Goal: Navigation & Orientation: Find specific page/section

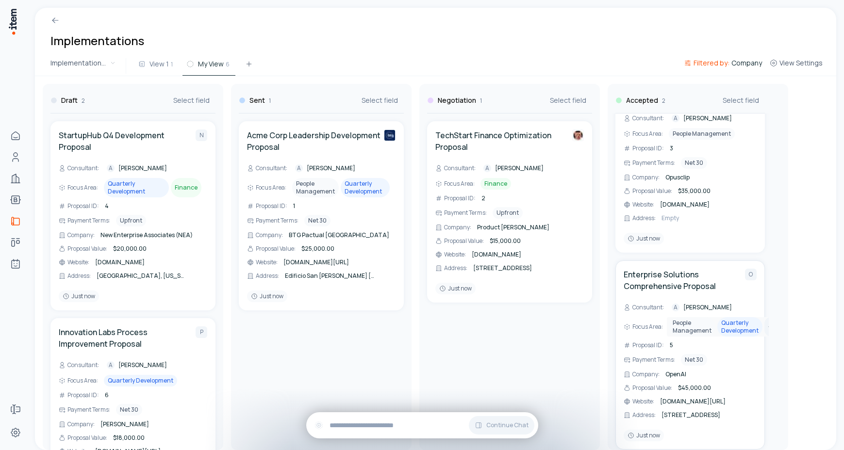
scroll to position [65, 0]
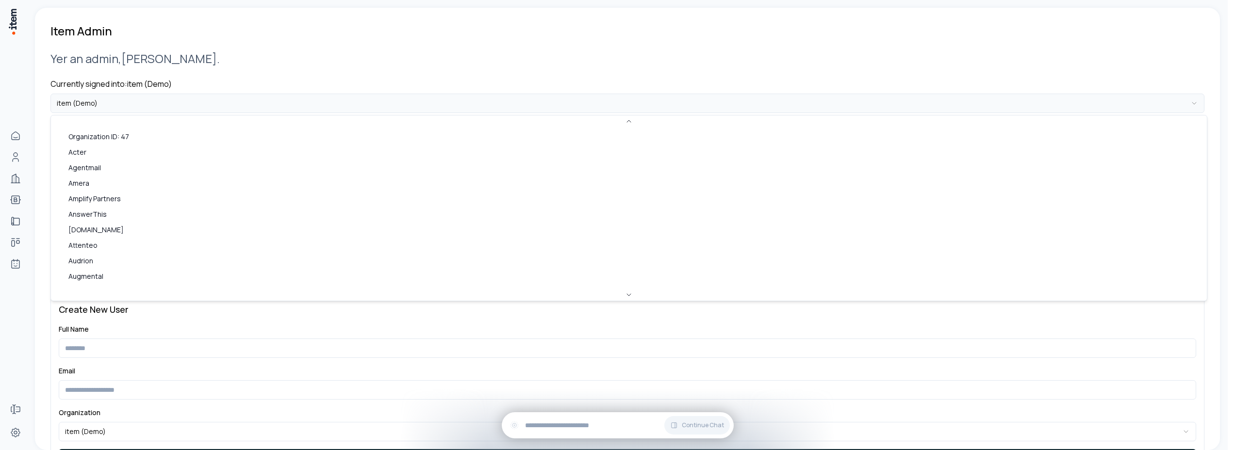
click at [122, 98] on html "**********" at bounding box center [617, 225] width 1235 height 450
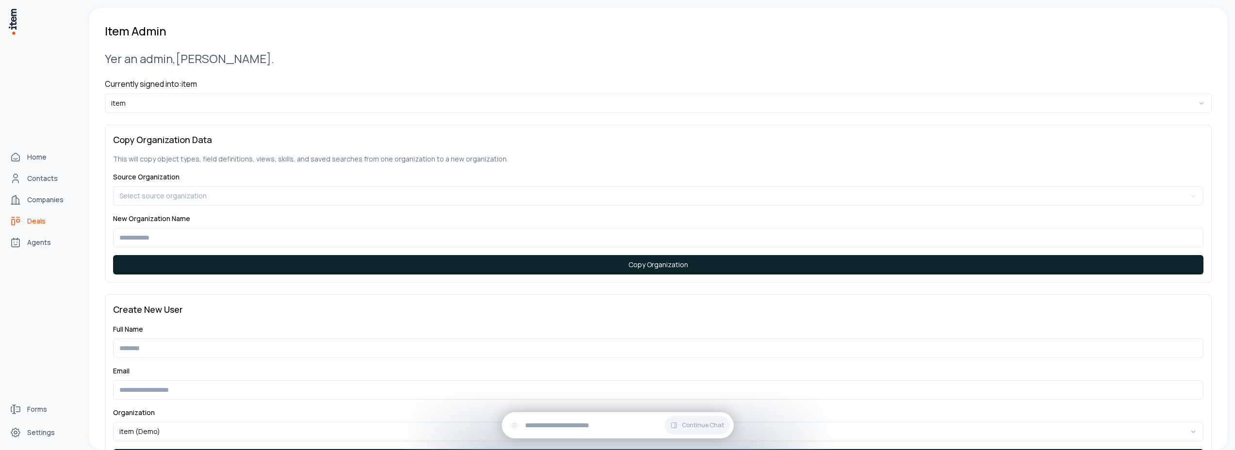
click at [34, 222] on span "Deals" at bounding box center [36, 221] width 18 height 10
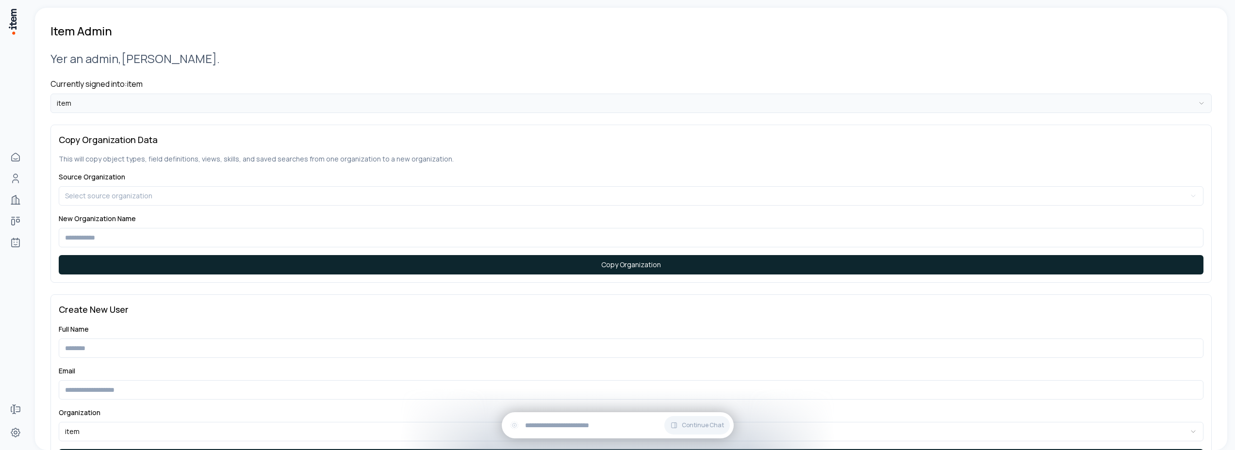
click at [91, 105] on html "**********" at bounding box center [617, 225] width 1235 height 450
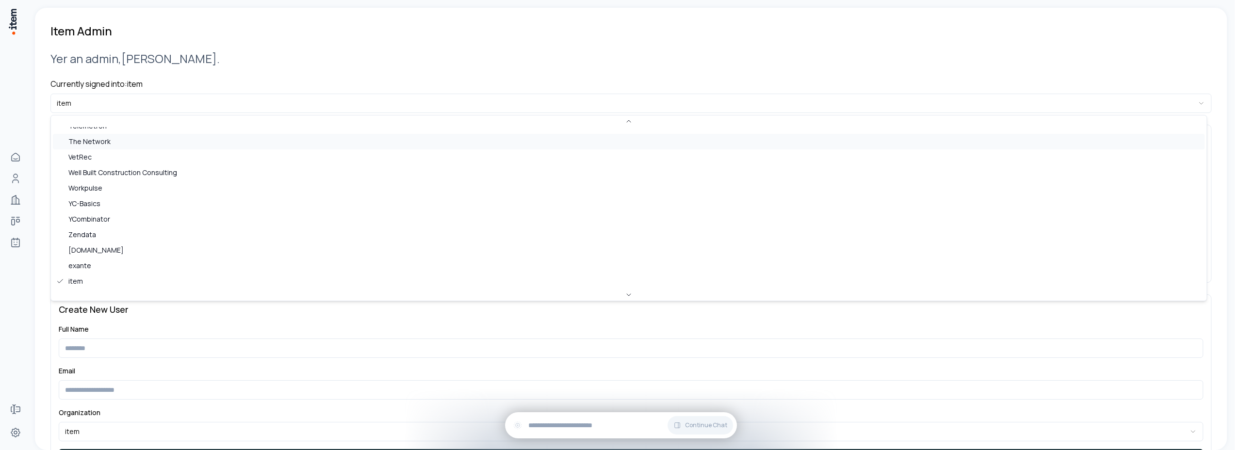
scroll to position [131, 0]
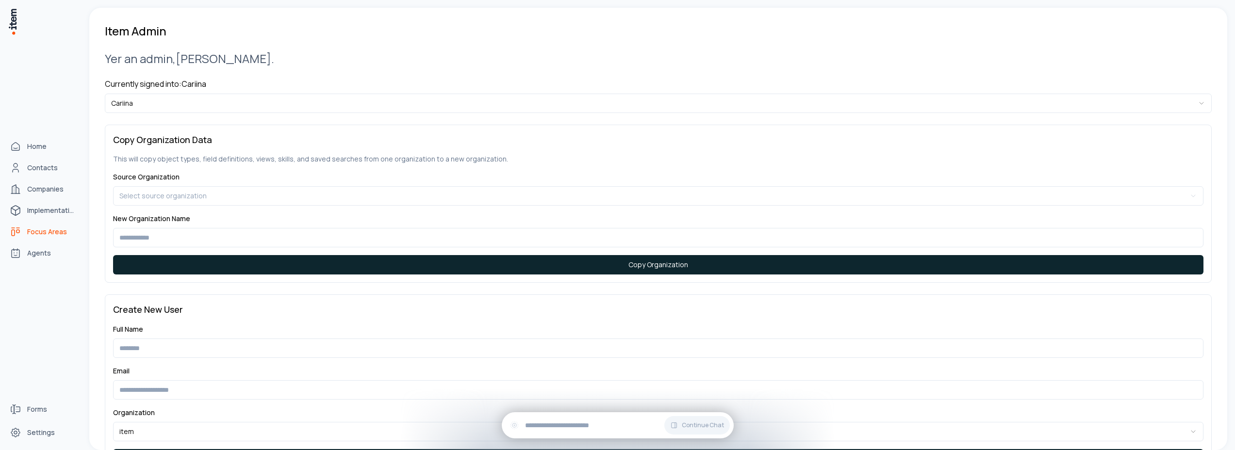
click at [37, 228] on span "Focus Areas" at bounding box center [47, 232] width 40 height 10
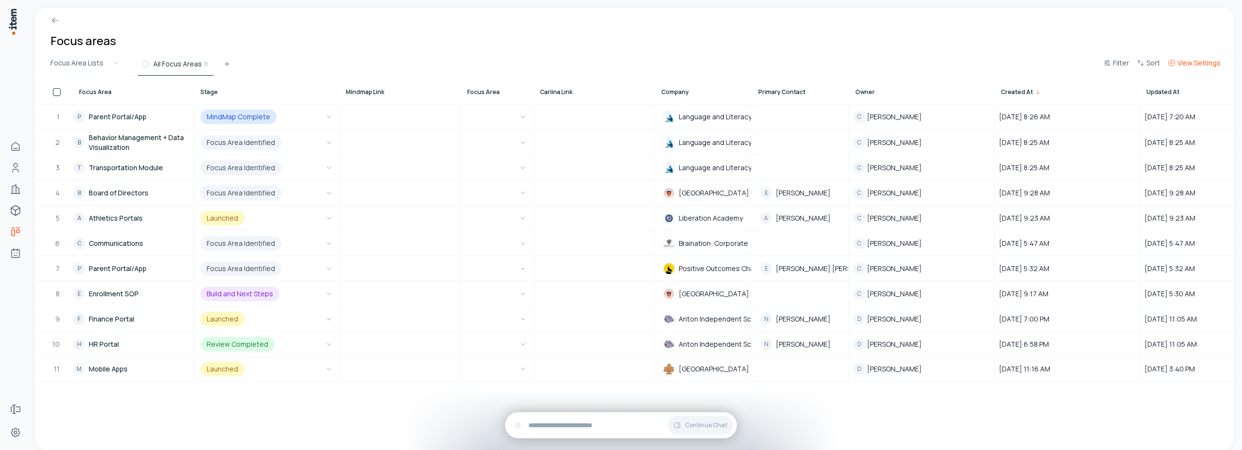
click at [1201, 64] on span "View Settings" at bounding box center [1199, 63] width 43 height 10
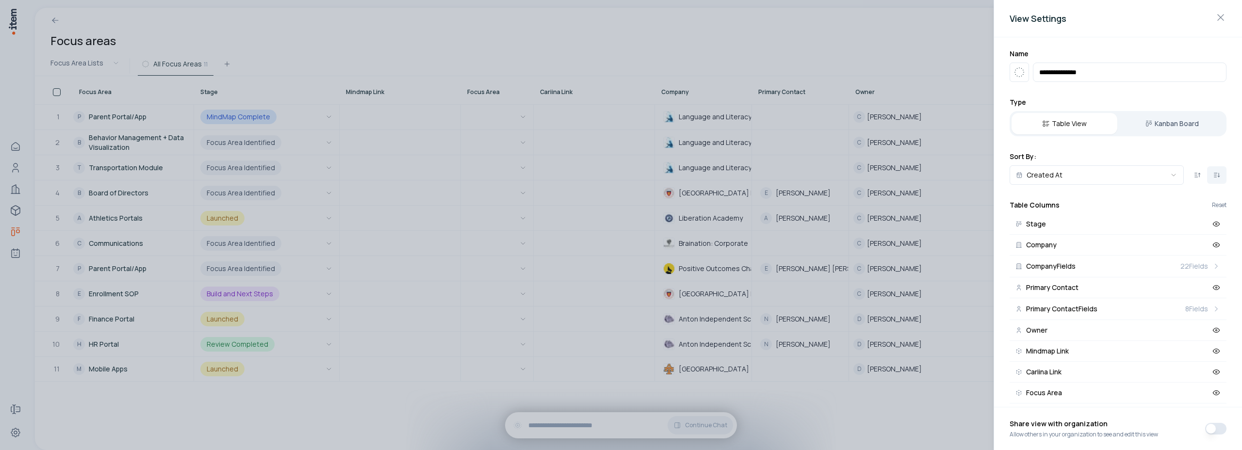
click at [1166, 111] on div "Table View Kanban Board" at bounding box center [1118, 123] width 217 height 25
click at [1168, 122] on button "Kanban Board" at bounding box center [1172, 123] width 106 height 21
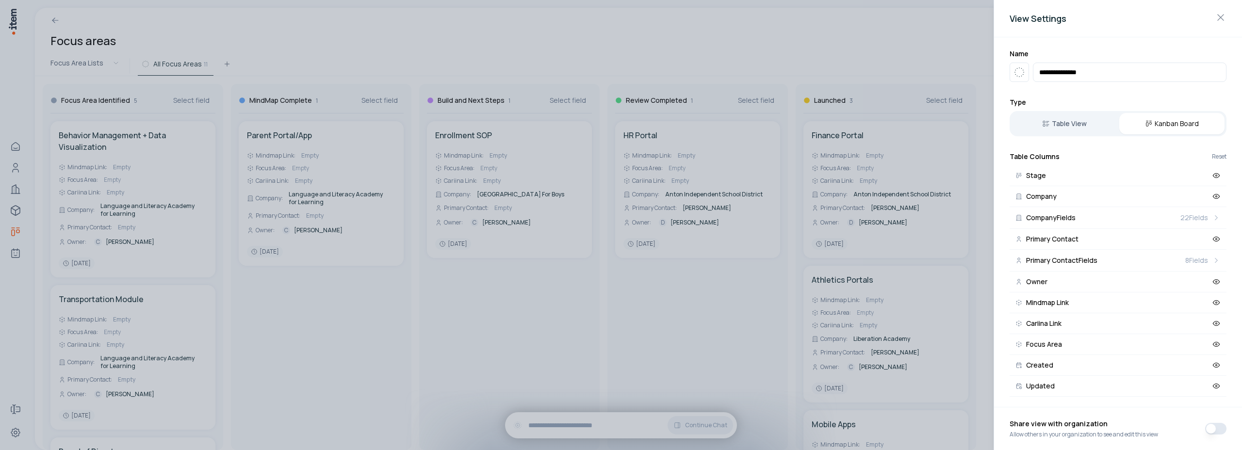
click at [442, 39] on div at bounding box center [621, 225] width 1242 height 450
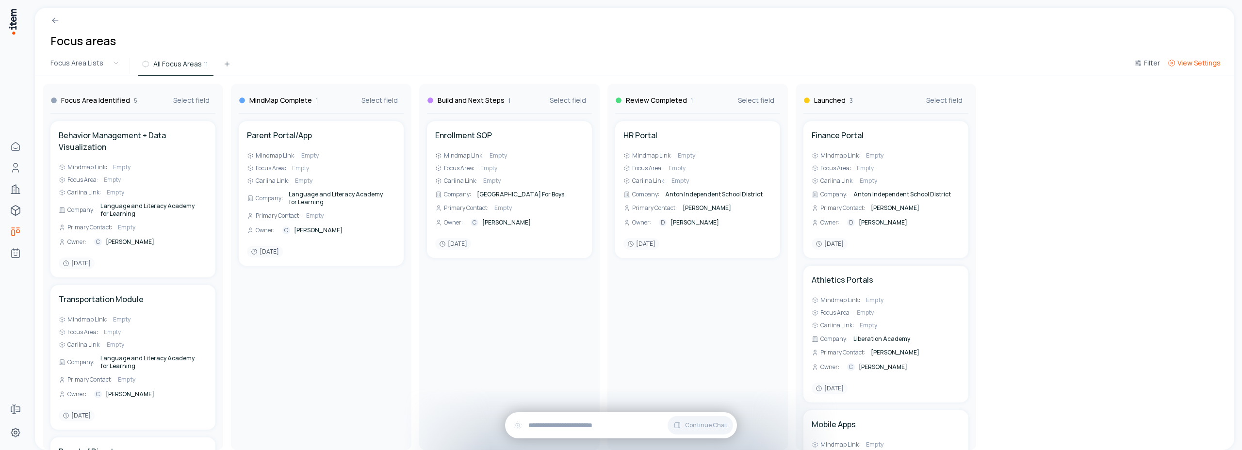
click at [1200, 60] on span "View Settings" at bounding box center [1199, 63] width 43 height 10
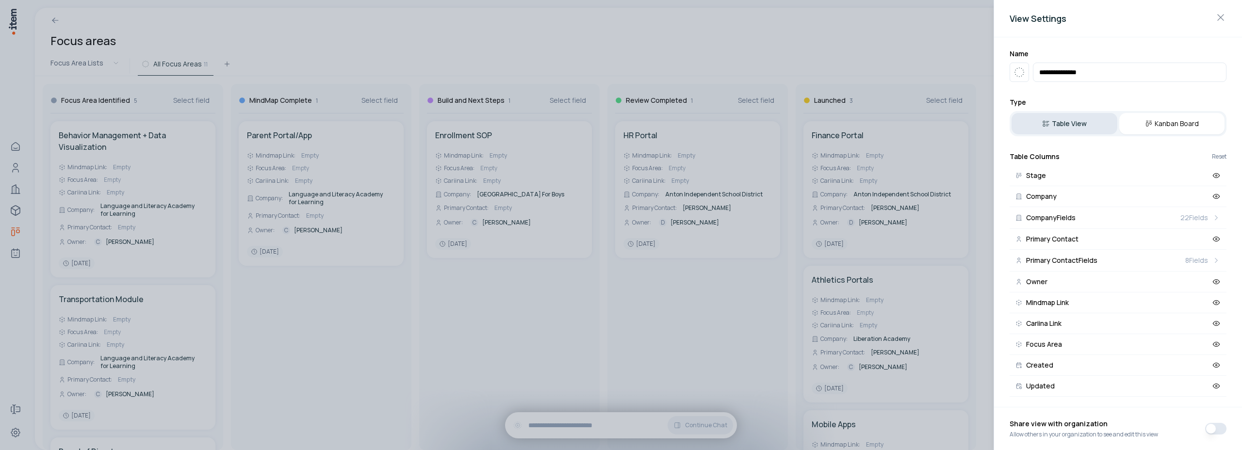
click at [1071, 123] on button "Table View" at bounding box center [1065, 123] width 106 height 21
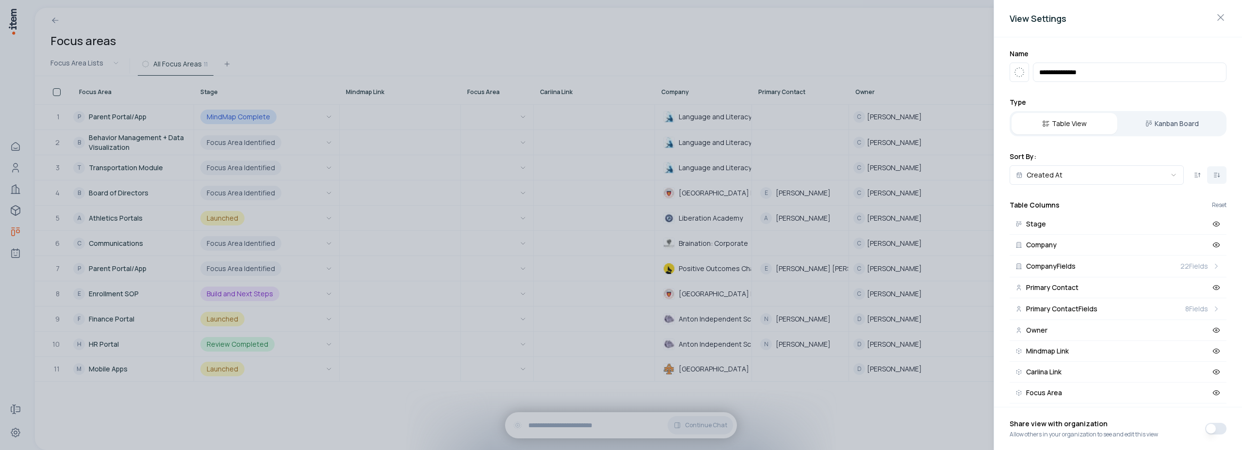
drag, startPoint x: 666, startPoint y: 38, endPoint x: 399, endPoint y: 105, distance: 274.7
click at [666, 38] on div at bounding box center [621, 225] width 1242 height 450
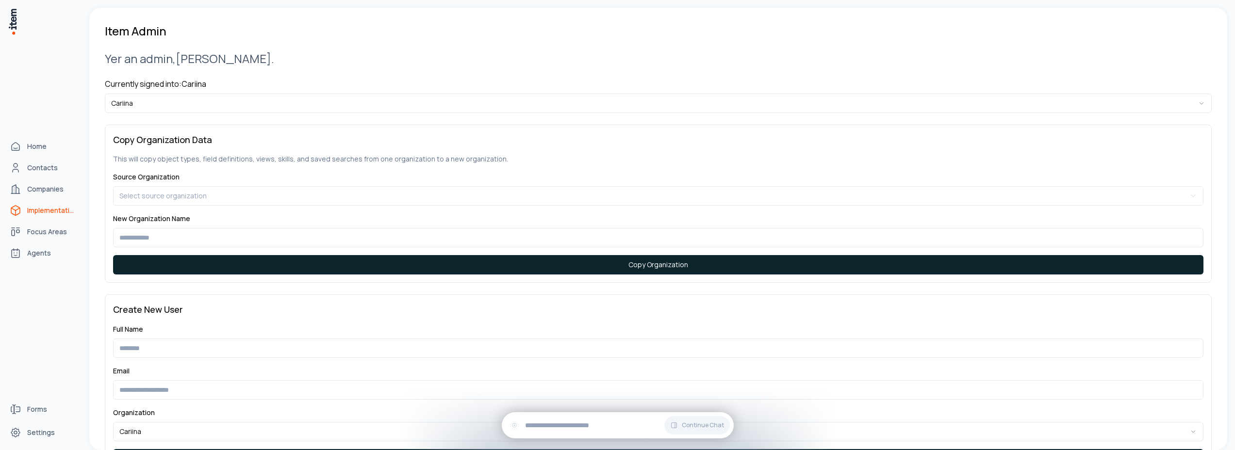
click at [44, 212] on span "Implementations" at bounding box center [51, 211] width 49 height 10
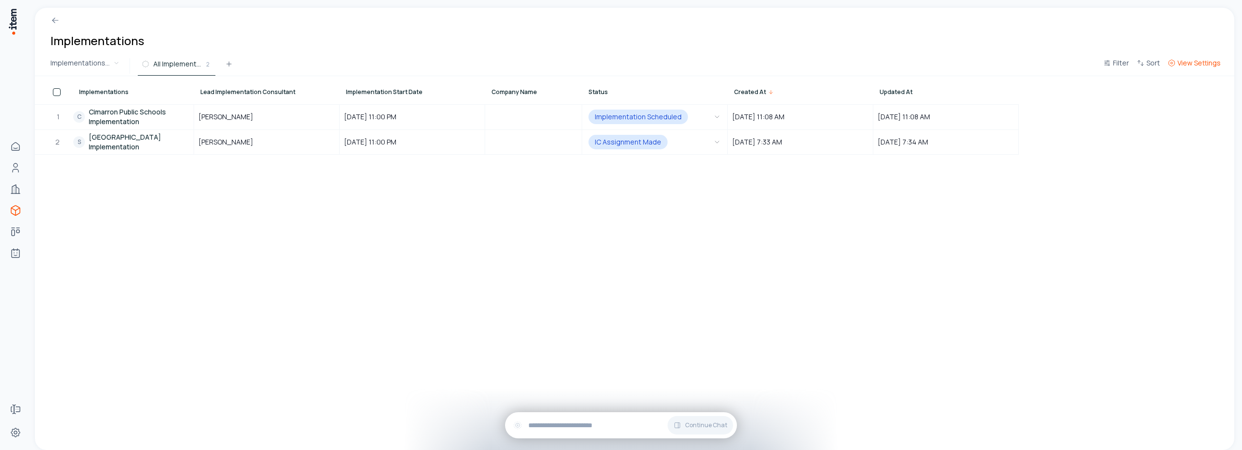
click at [1179, 70] on button "View Settings" at bounding box center [1194, 65] width 61 height 17
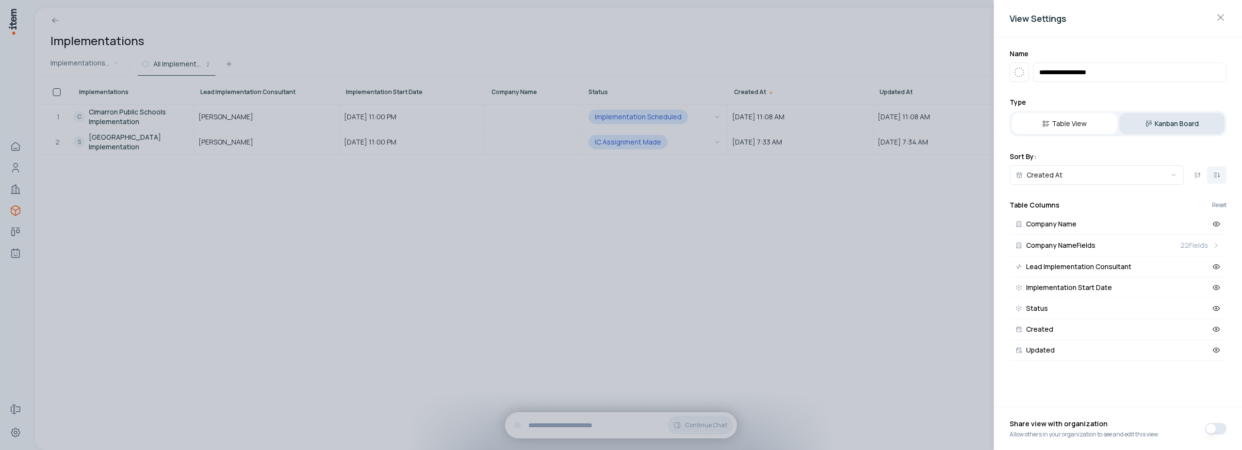
click at [1156, 119] on button "Kanban Board" at bounding box center [1172, 123] width 106 height 21
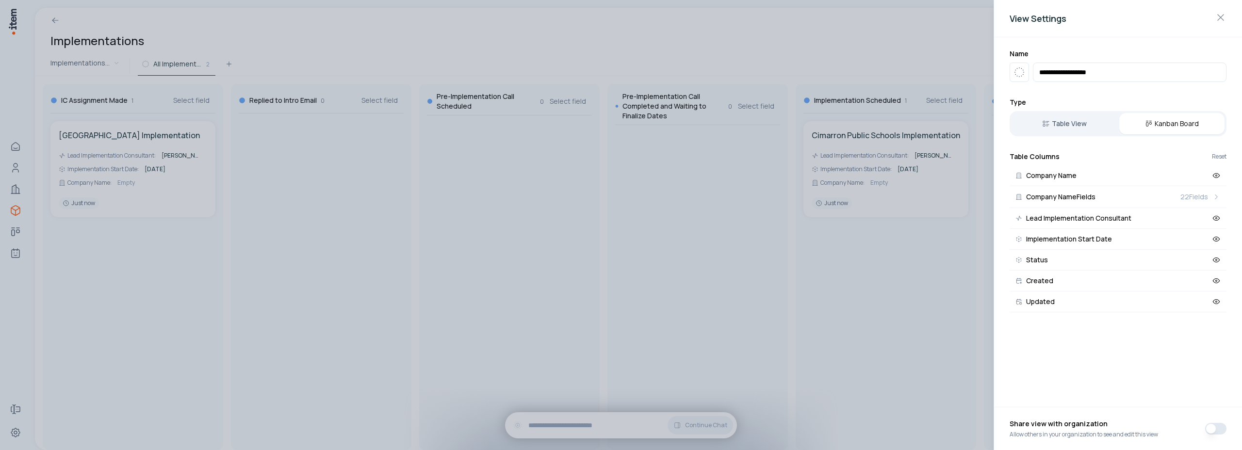
click at [432, 29] on div at bounding box center [621, 225] width 1242 height 450
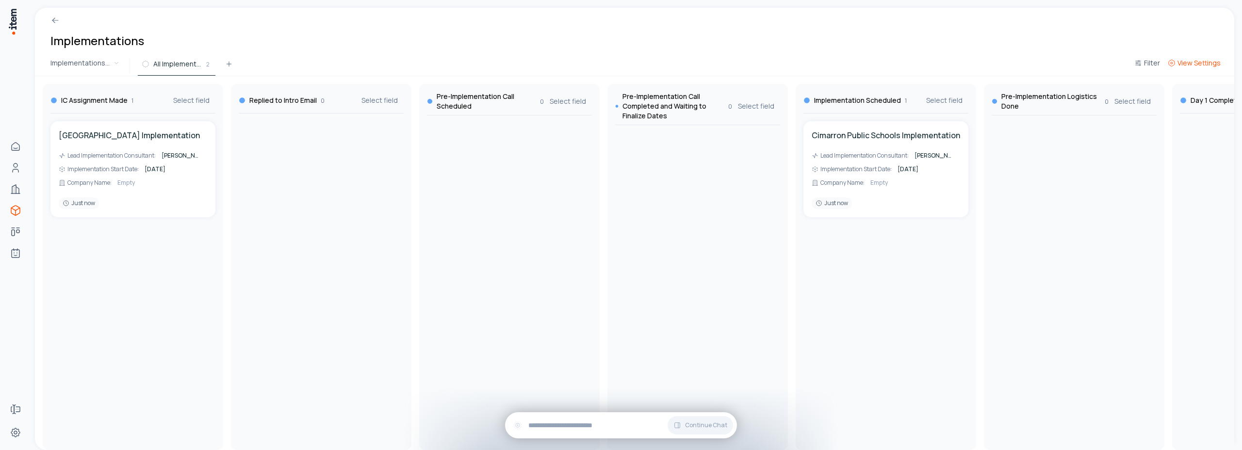
click at [1193, 65] on span "View Settings" at bounding box center [1199, 63] width 43 height 10
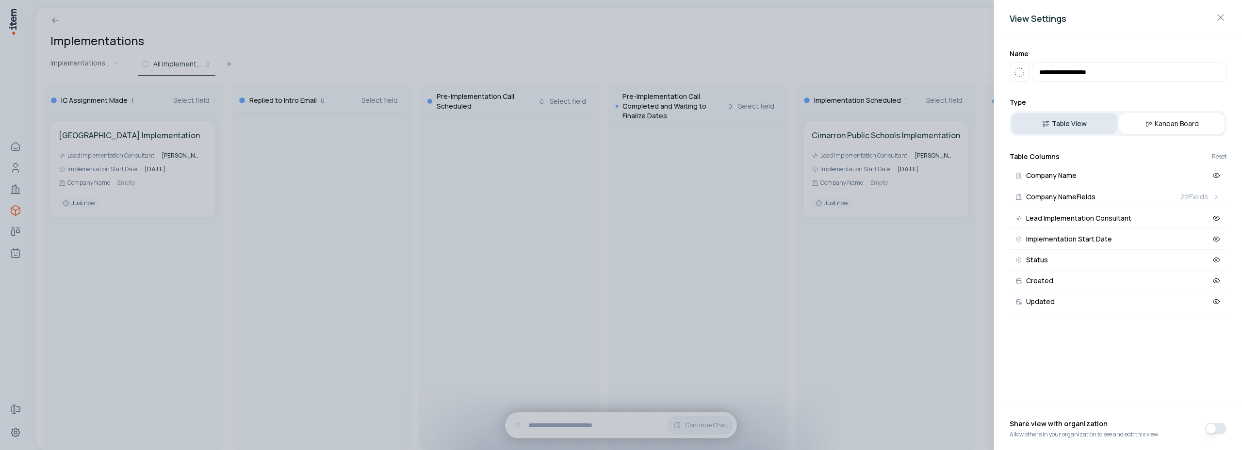
click at [1061, 131] on button "Table View" at bounding box center [1065, 123] width 106 height 21
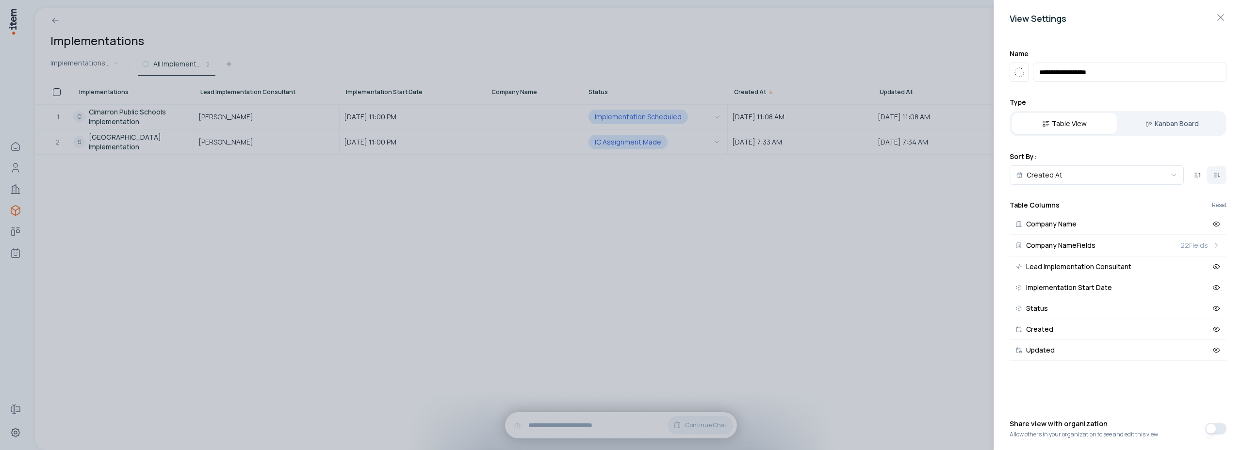
click at [534, 45] on div at bounding box center [621, 225] width 1242 height 450
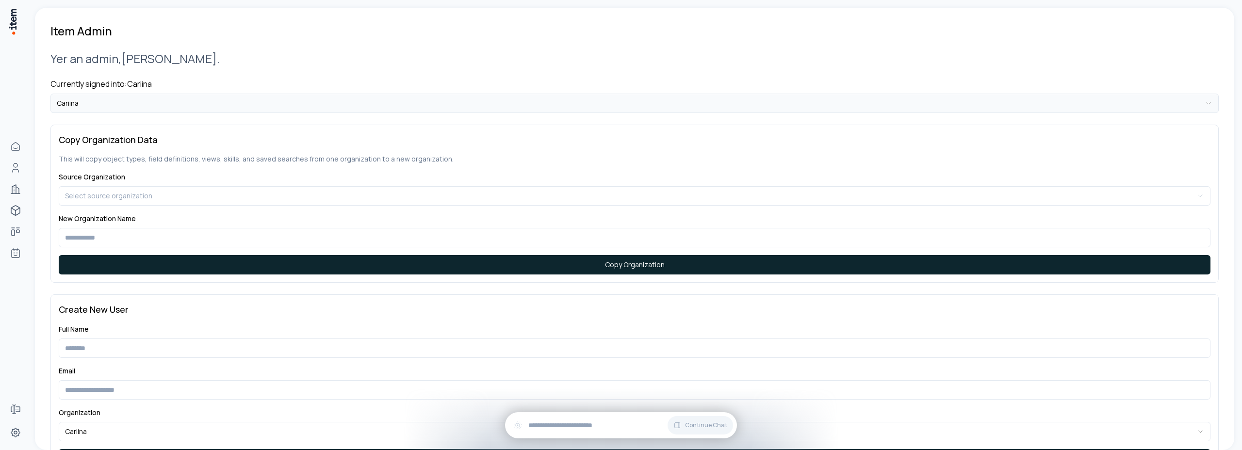
click at [137, 103] on html "**********" at bounding box center [621, 225] width 1242 height 450
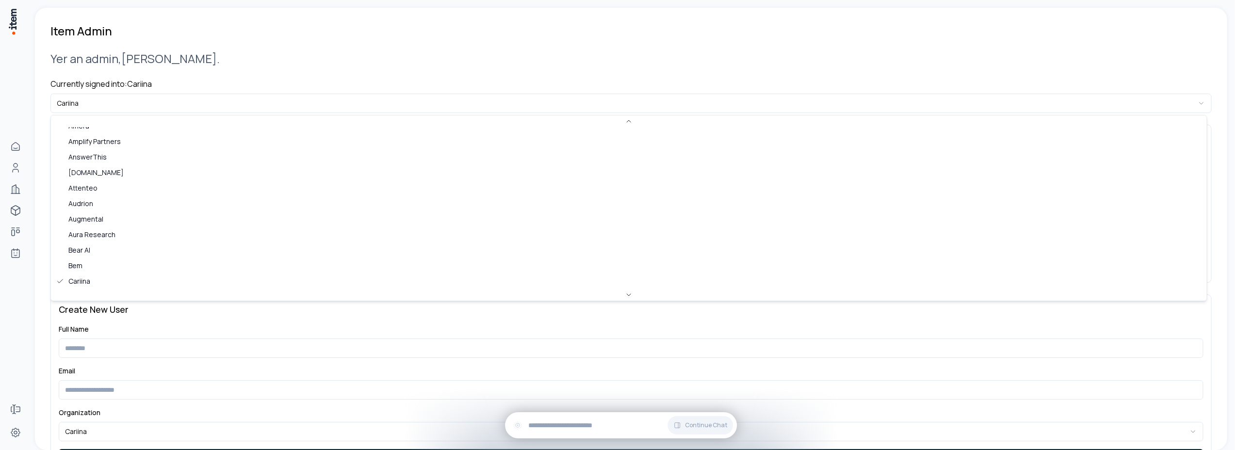
scroll to position [622, 0]
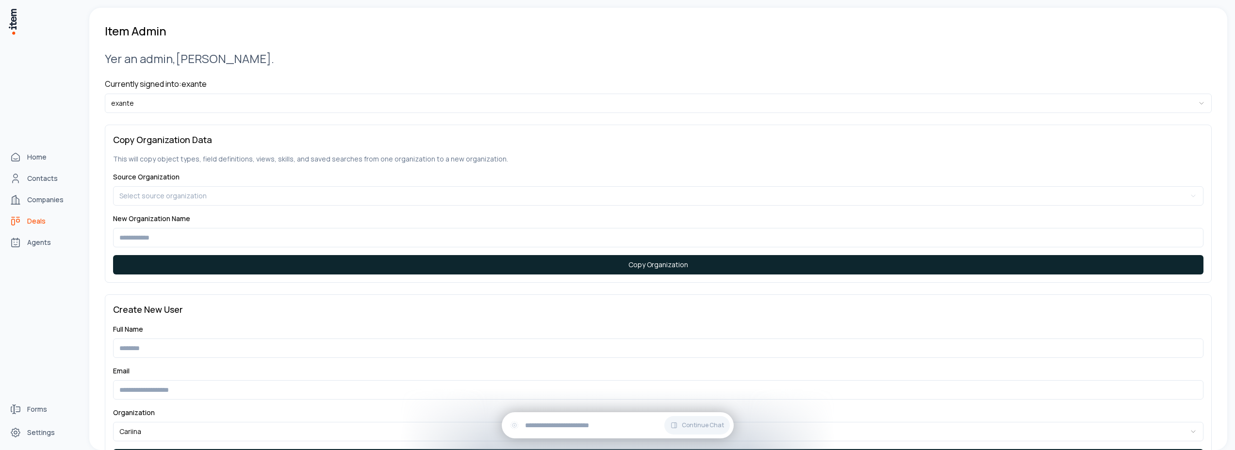
click at [41, 223] on span "Deals" at bounding box center [36, 221] width 18 height 10
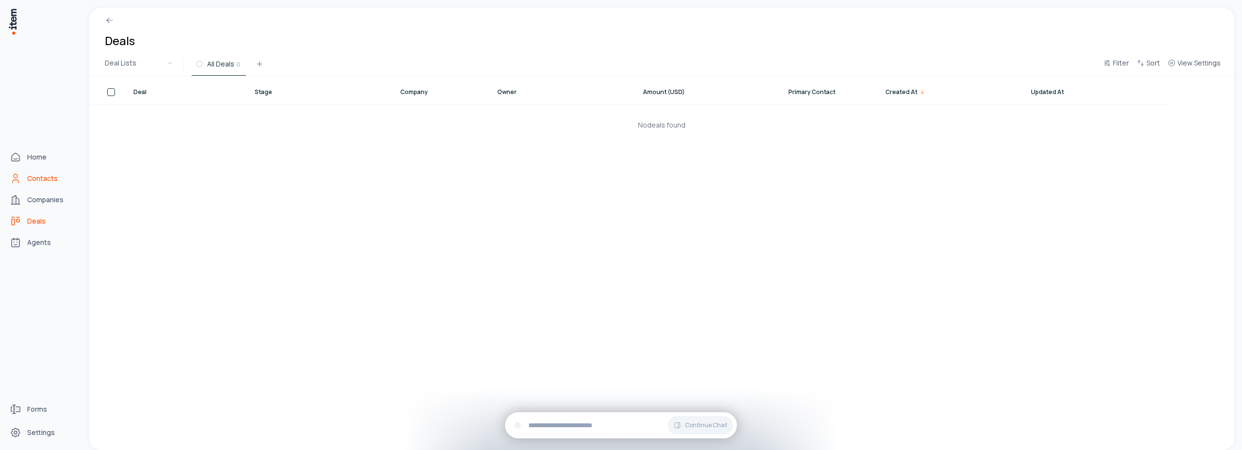
click at [35, 179] on span "Contacts" at bounding box center [42, 179] width 31 height 10
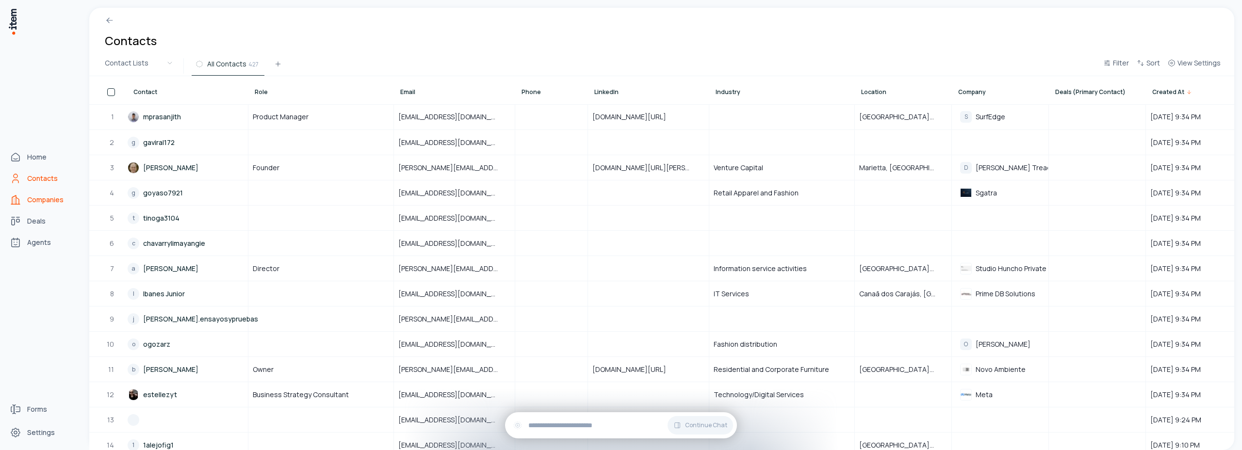
click at [41, 200] on span "Companies" at bounding box center [45, 200] width 36 height 10
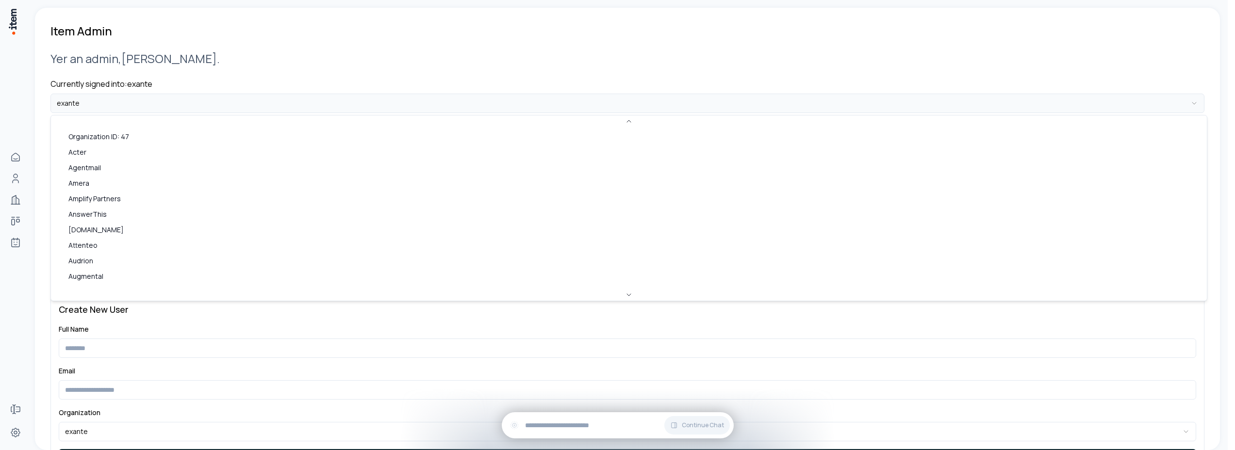
click at [121, 108] on html "**********" at bounding box center [617, 225] width 1235 height 450
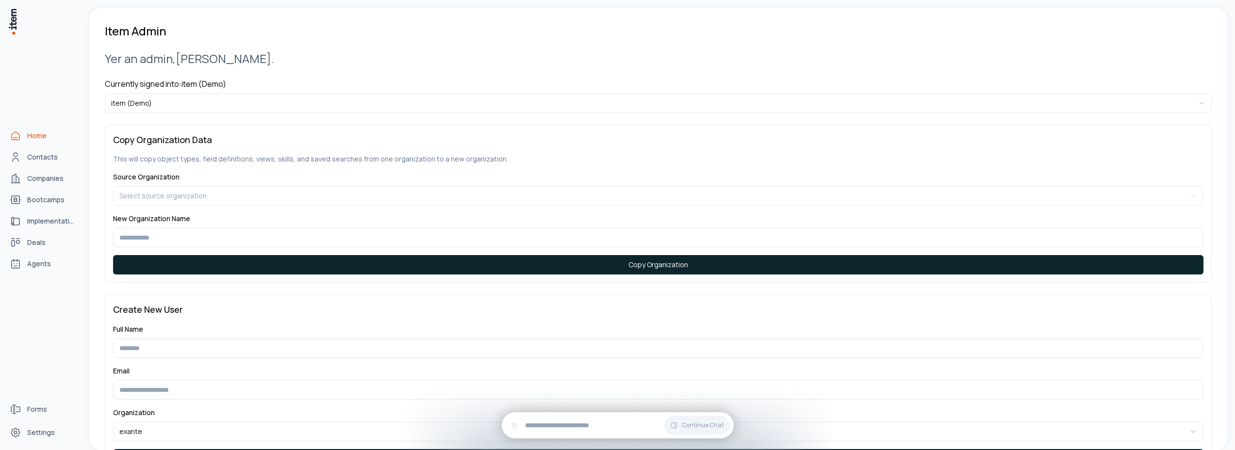
click at [23, 140] on link "Home" at bounding box center [43, 135] width 74 height 19
